Goal: Information Seeking & Learning: Learn about a topic

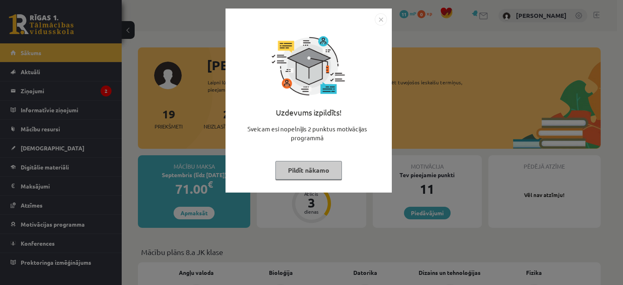
click at [158, 136] on div "Uzdevums izpildīts! Sveicam esi nopelnījis 2 punktus motivācijas programmā Pild…" at bounding box center [311, 142] width 623 height 285
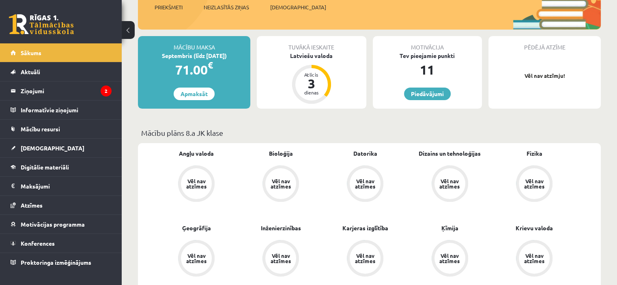
scroll to position [122, 0]
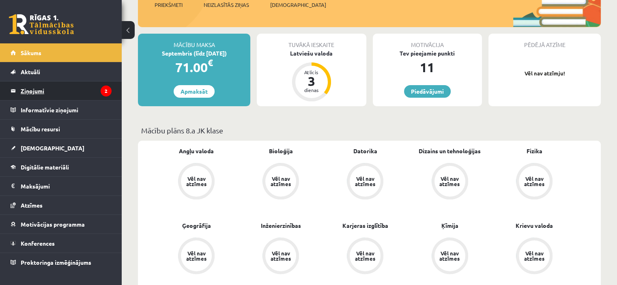
click at [60, 94] on legend "Ziņojumi 2" at bounding box center [66, 91] width 91 height 19
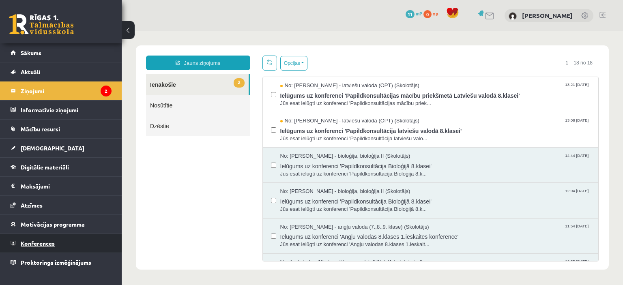
click at [70, 238] on link "Konferences" at bounding box center [61, 243] width 101 height 19
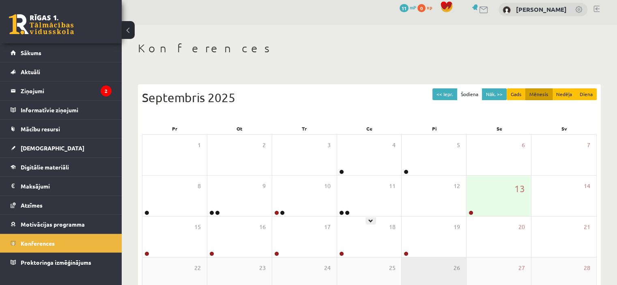
scroll to position [81, 0]
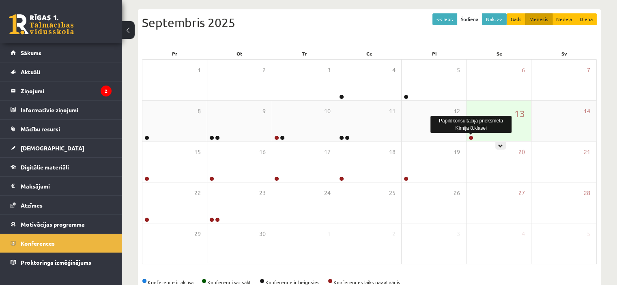
click at [471, 138] on link at bounding box center [471, 137] width 5 height 5
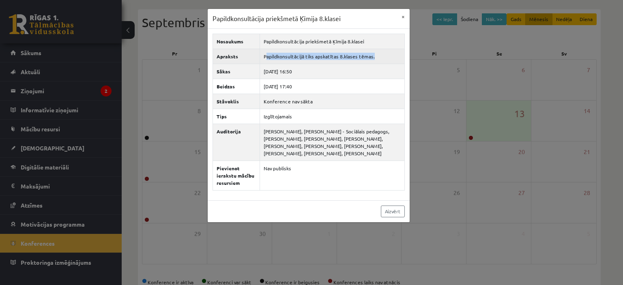
drag, startPoint x: 387, startPoint y: 60, endPoint x: 266, endPoint y: 53, distance: 121.5
click at [266, 53] on td "Papildkonsultācijā tiks apskatītas 8.klases tēmas." at bounding box center [332, 56] width 144 height 15
drag, startPoint x: 317, startPoint y: 72, endPoint x: 286, endPoint y: 72, distance: 30.4
click at [286, 72] on td "[DATE] 16:50" at bounding box center [332, 71] width 144 height 15
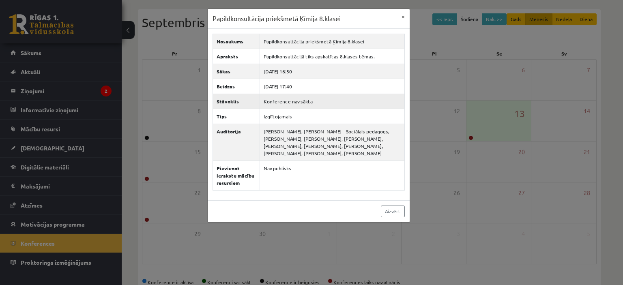
click at [321, 96] on td "Konference nav sākta" at bounding box center [332, 101] width 144 height 15
drag, startPoint x: 327, startPoint y: 69, endPoint x: 278, endPoint y: 72, distance: 48.7
click at [278, 72] on td "[DATE] 16:50" at bounding box center [332, 71] width 144 height 15
click at [310, 103] on td "Konference nav sākta" at bounding box center [332, 101] width 144 height 15
drag, startPoint x: 317, startPoint y: 69, endPoint x: 284, endPoint y: 69, distance: 32.9
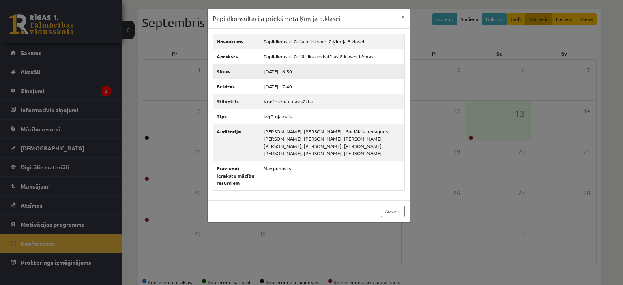
click at [284, 69] on td "[DATE] 16:50" at bounding box center [332, 71] width 144 height 15
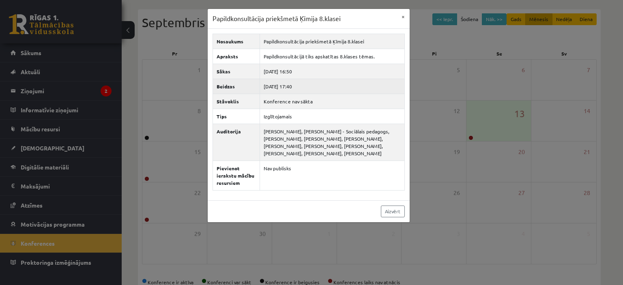
click at [314, 88] on td "[DATE] 17:40" at bounding box center [332, 86] width 144 height 15
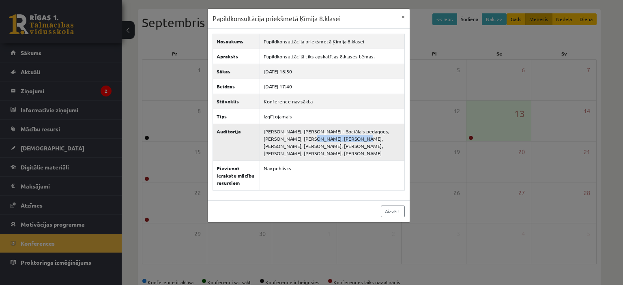
drag, startPoint x: 333, startPoint y: 141, endPoint x: 290, endPoint y: 140, distance: 43.0
click at [290, 140] on td "[PERSON_NAME], [PERSON_NAME] - Sociālais pedagogs, [PERSON_NAME], [PERSON_NAME]…" at bounding box center [332, 142] width 144 height 37
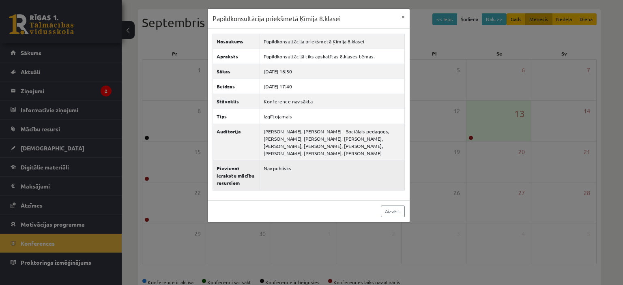
click at [289, 185] on td "Nav publisks" at bounding box center [332, 176] width 144 height 30
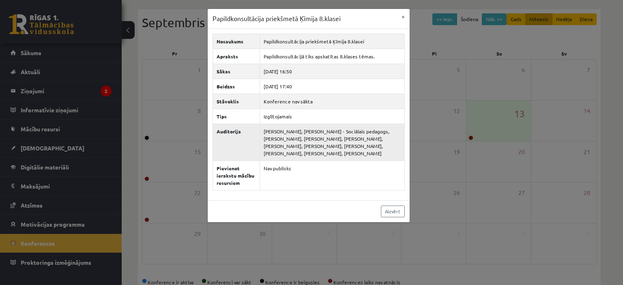
drag, startPoint x: 351, startPoint y: 154, endPoint x: 290, endPoint y: 144, distance: 62.4
click at [290, 144] on td "[PERSON_NAME], [PERSON_NAME] - Sociālais pedagogs, [PERSON_NAME], [PERSON_NAME]…" at bounding box center [332, 142] width 144 height 37
click at [458, 103] on div "Papildkonsultācija priekšmetā Ķīmija 8.klasei × Nosaukums Papildkonsultācija pr…" at bounding box center [311, 142] width 623 height 285
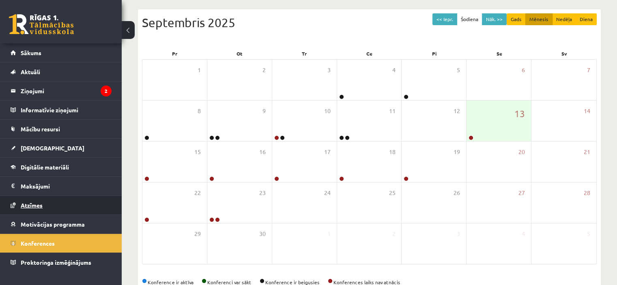
click at [46, 202] on link "Atzīmes" at bounding box center [61, 205] width 101 height 19
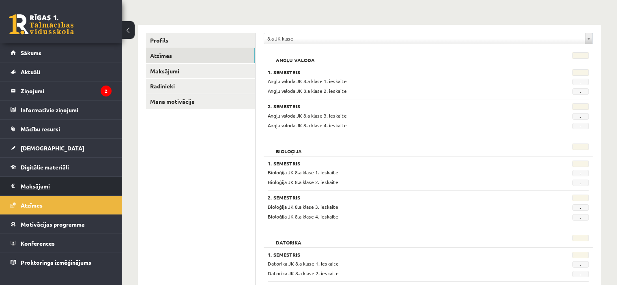
click at [54, 187] on legend "Maksājumi 0" at bounding box center [66, 186] width 91 height 19
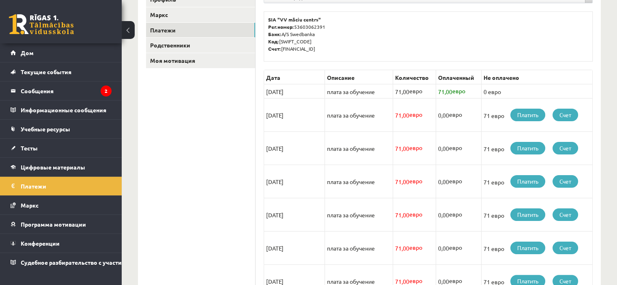
scroll to position [122, 0]
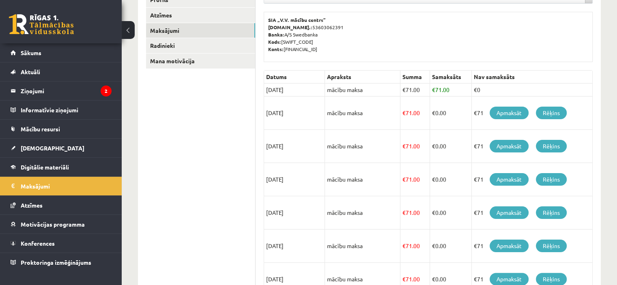
drag, startPoint x: 566, startPoint y: 41, endPoint x: 579, endPoint y: 1, distance: 42.6
click at [566, 41] on p "SIA „V.V. mācību centrs” [DOMAIN_NAME].: 53603062391 Banka: A/S Swedbanka Kods:…" at bounding box center [428, 34] width 320 height 37
